Goal: Book appointment/travel/reservation

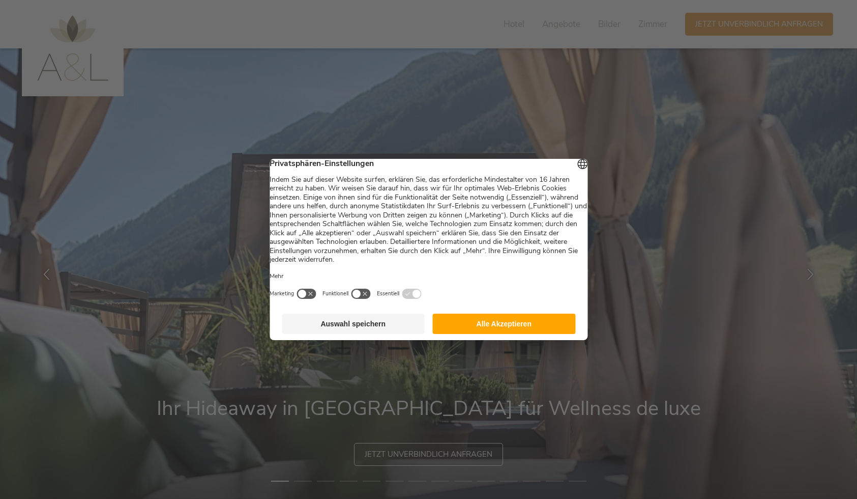
click at [518, 329] on button "Alle Akzeptieren" at bounding box center [504, 323] width 143 height 20
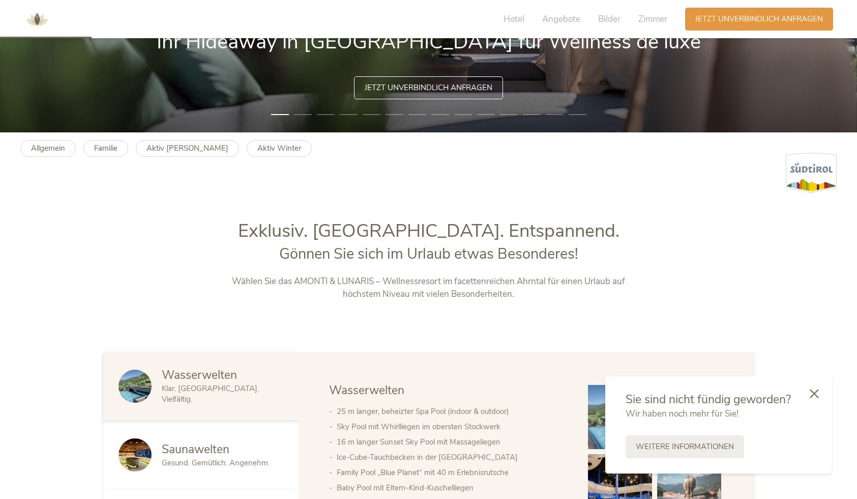
scroll to position [430, 0]
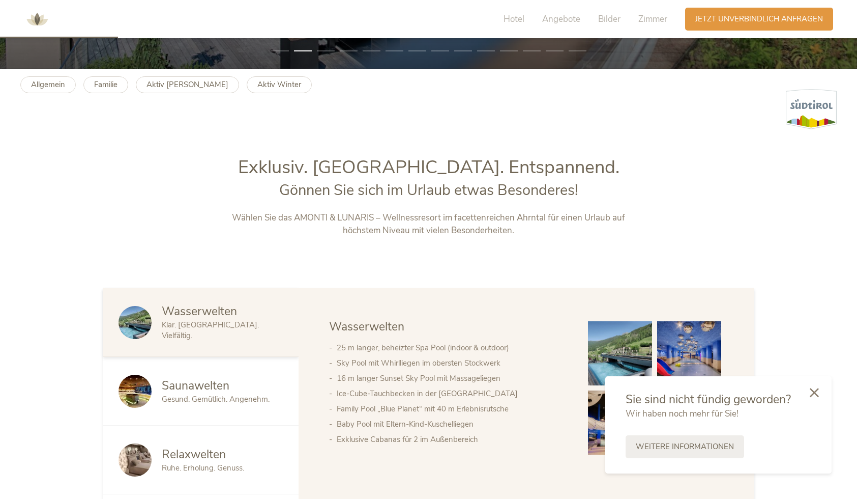
click at [816, 391] on icon at bounding box center [814, 392] width 9 height 9
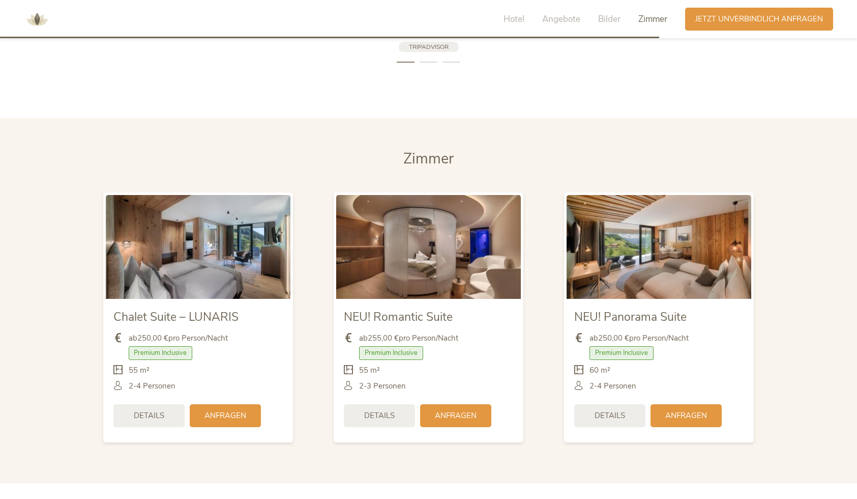
scroll to position [0, 0]
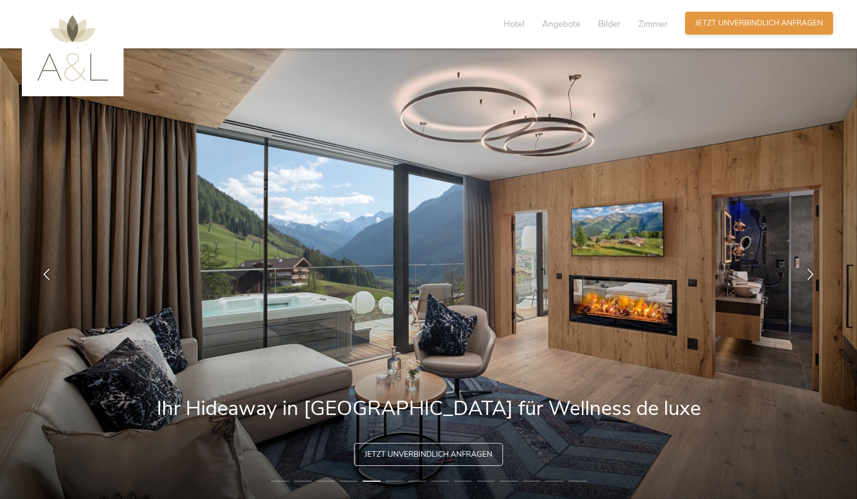
click at [770, 20] on span "Jetzt unverbindlich anfragen" at bounding box center [759, 23] width 128 height 11
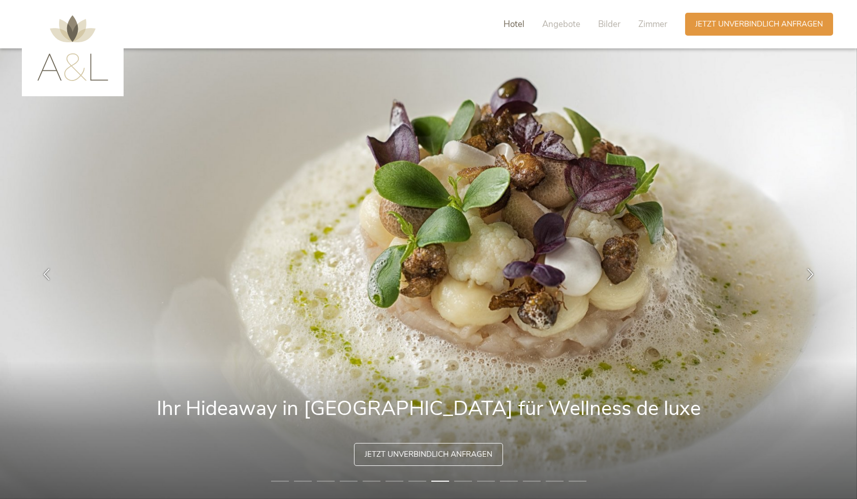
click at [515, 24] on span "Hotel" at bounding box center [514, 24] width 21 height 12
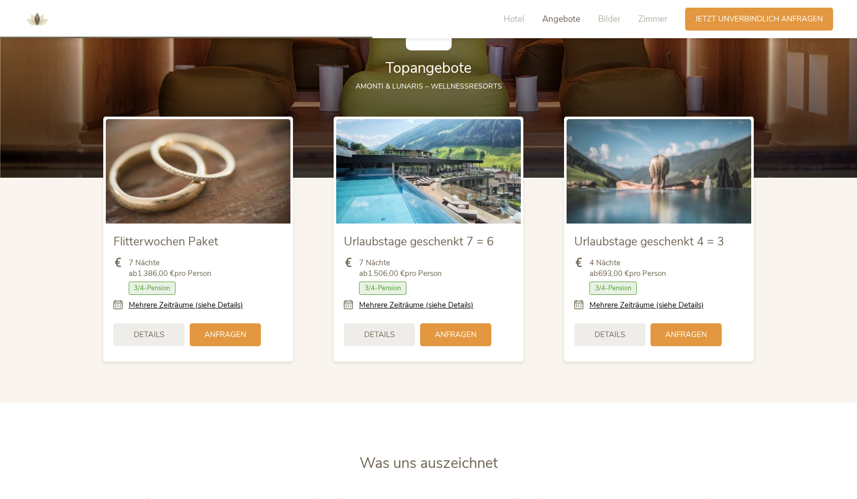
scroll to position [1354, 0]
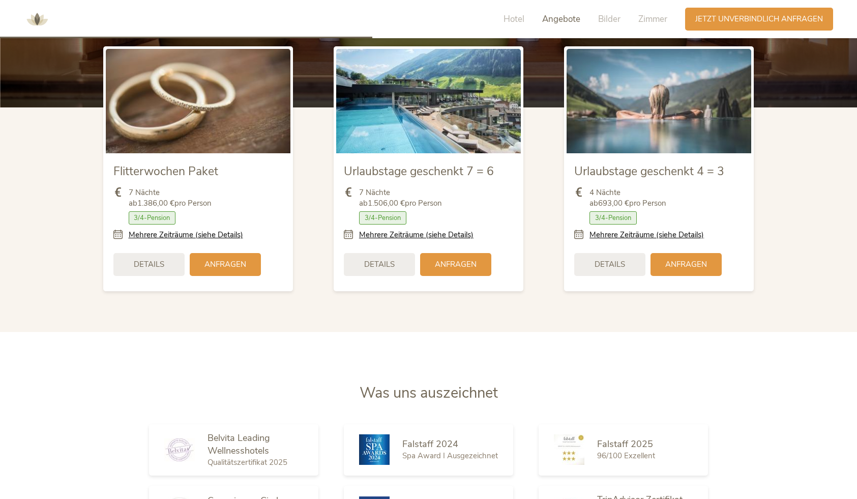
click at [436, 128] on img at bounding box center [428, 101] width 185 height 104
drag, startPoint x: 436, startPoint y: 128, endPoint x: 435, endPoint y: 153, distance: 24.4
click at [436, 128] on img at bounding box center [428, 101] width 185 height 104
click at [389, 261] on span "Details" at bounding box center [379, 263] width 31 height 11
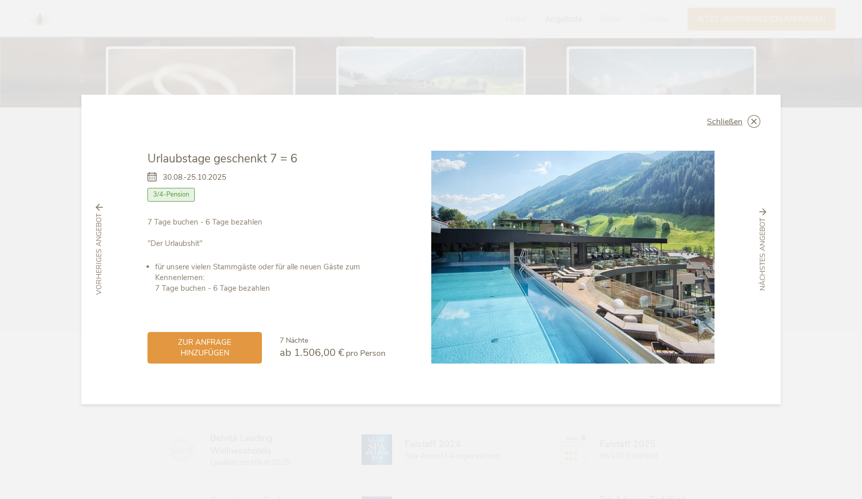
click at [169, 198] on span "3/4-Pension" at bounding box center [171, 194] width 47 height 13
click at [94, 207] on div "vorheriges Angebot" at bounding box center [99, 249] width 24 height 91
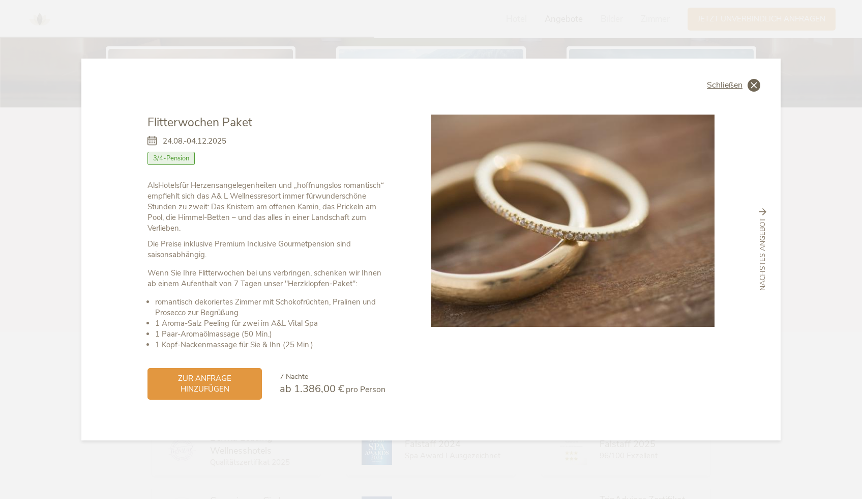
click at [755, 84] on icon at bounding box center [754, 85] width 13 height 13
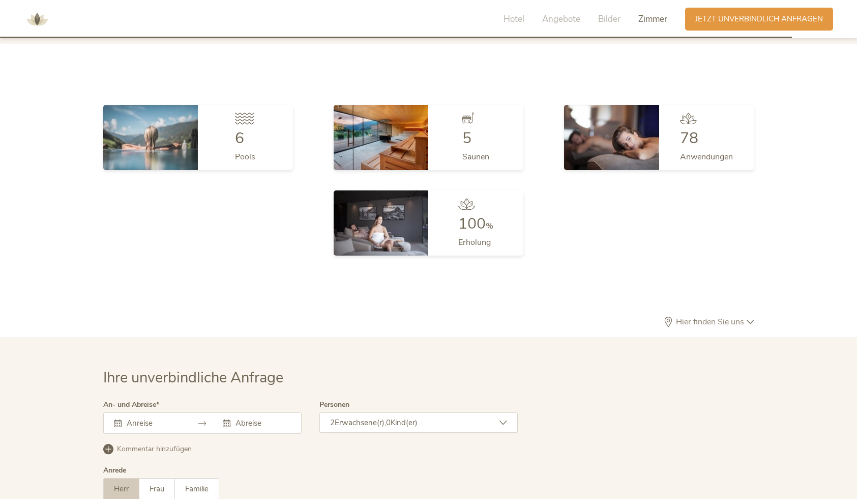
scroll to position [3116, 0]
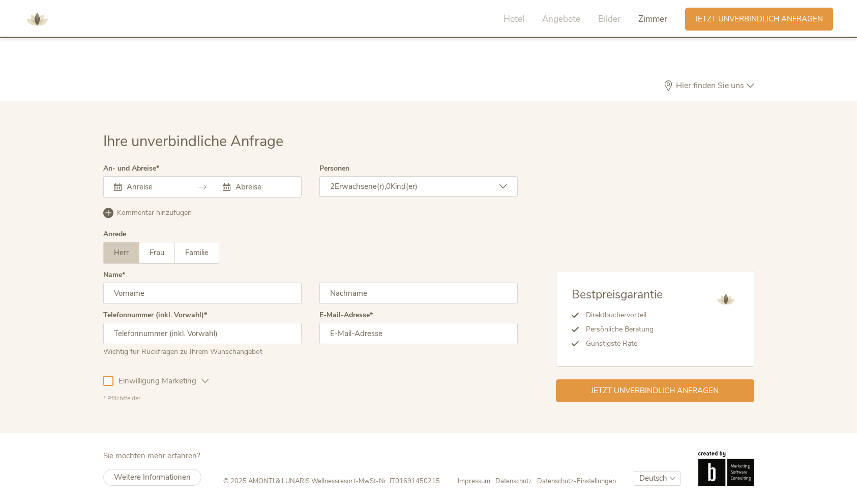
click at [141, 184] on input "text" at bounding box center [153, 187] width 58 height 10
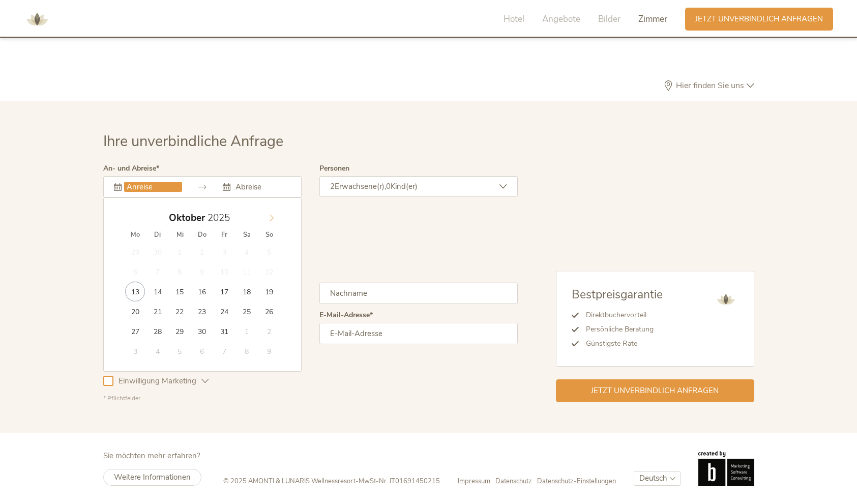
click at [271, 215] on icon at bounding box center [271, 217] width 7 height 7
type input "[DATE]"
type input "2026"
click at [275, 214] on icon at bounding box center [271, 217] width 7 height 7
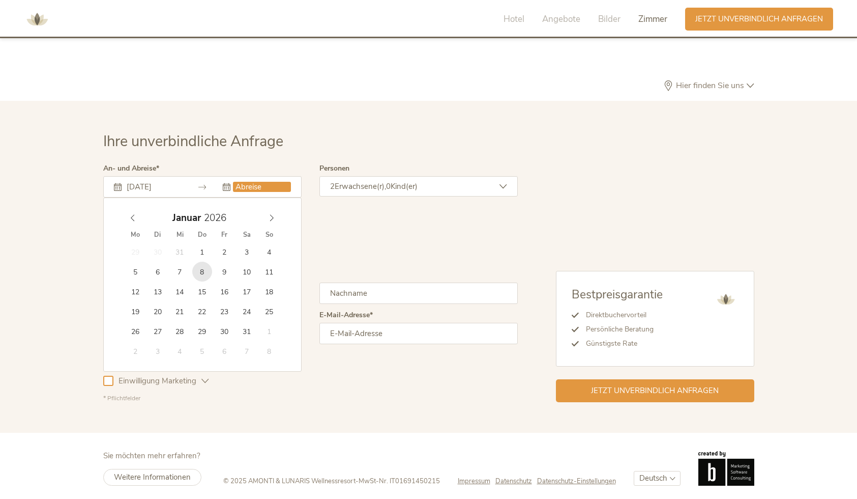
type input "[DATE]"
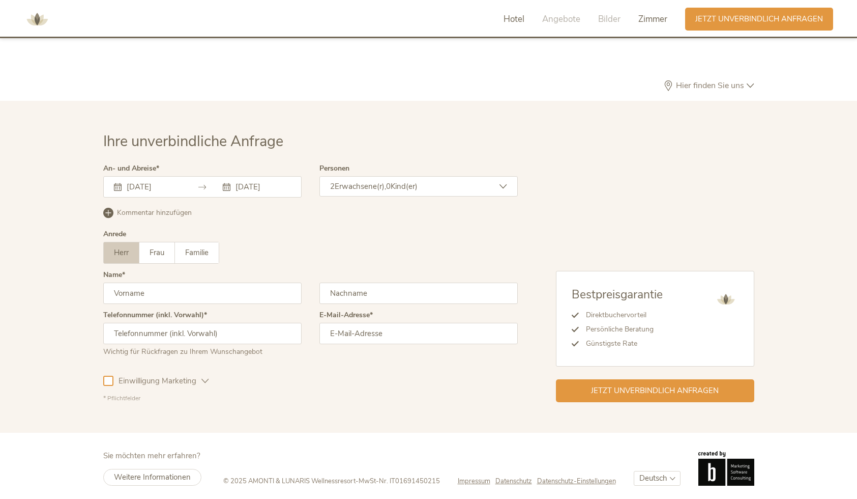
click at [515, 19] on span "Hotel" at bounding box center [514, 19] width 21 height 12
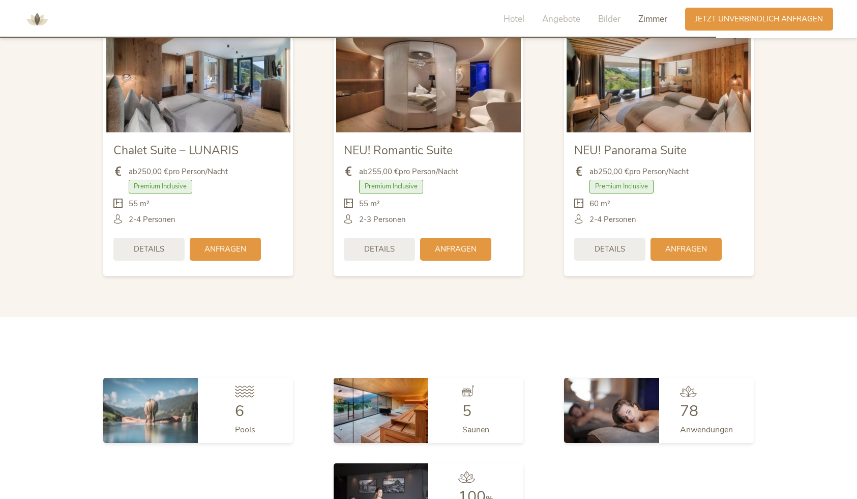
scroll to position [2604, 0]
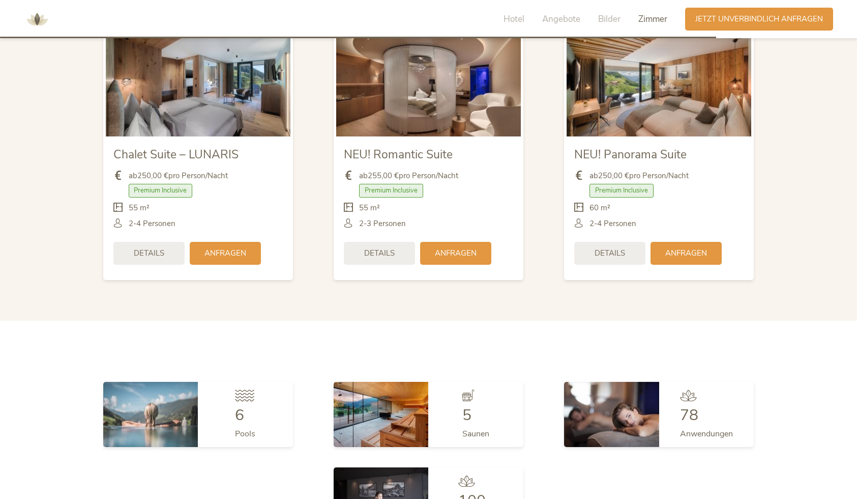
click at [656, 21] on span "Zimmer" at bounding box center [652, 19] width 29 height 12
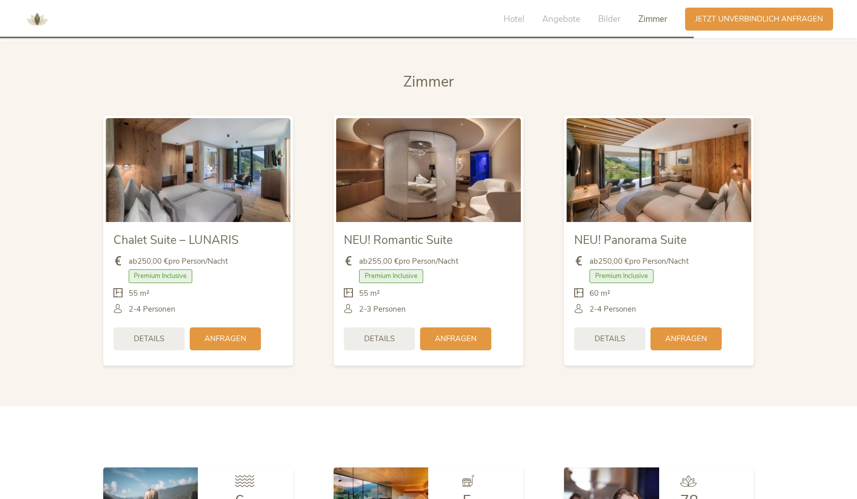
scroll to position [2505, 0]
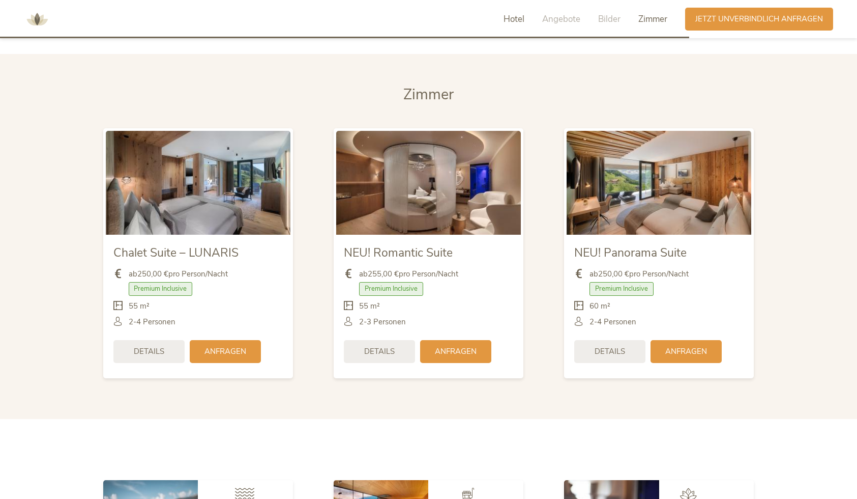
click at [522, 19] on span "Hotel" at bounding box center [514, 19] width 21 height 12
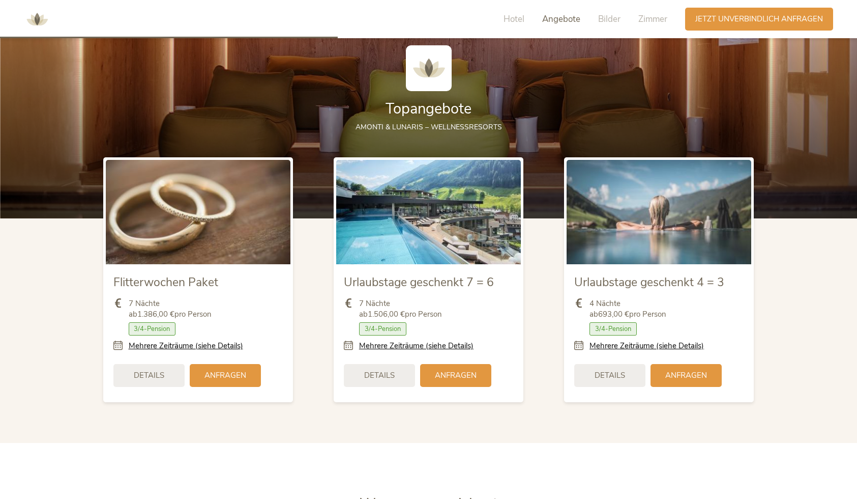
scroll to position [889, 0]
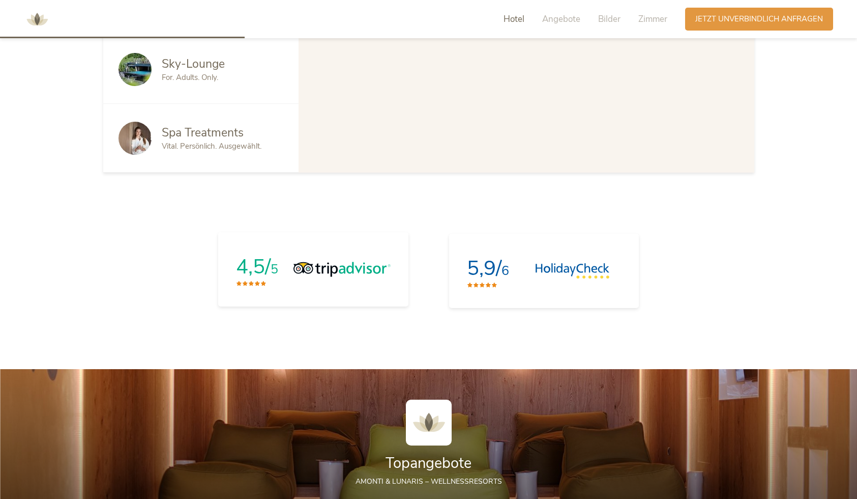
click at [342, 270] on img at bounding box center [342, 268] width 97 height 15
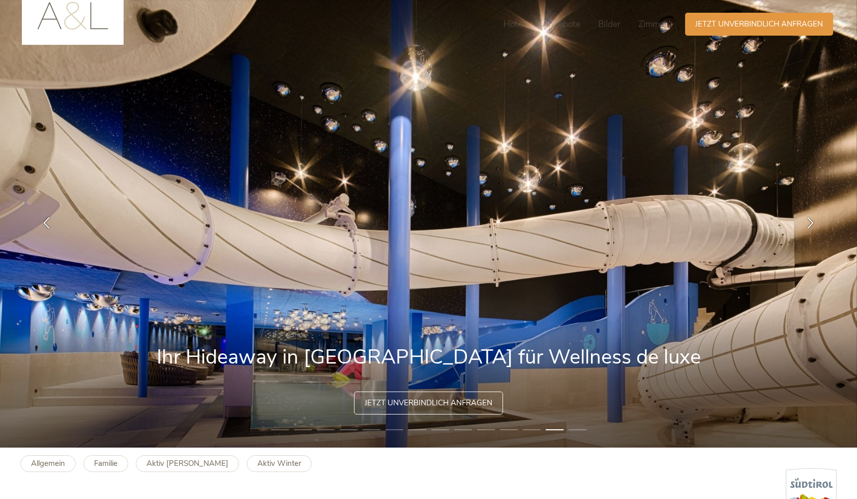
scroll to position [0, 0]
